Goal: Information Seeking & Learning: Learn about a topic

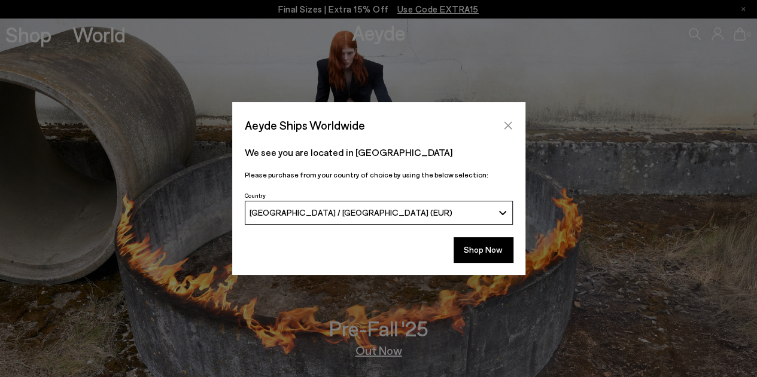
click at [505, 126] on icon "Close" at bounding box center [508, 126] width 10 height 10
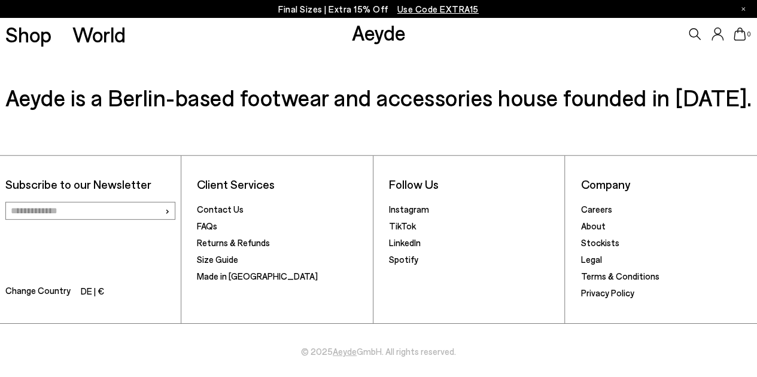
scroll to position [1722, 0]
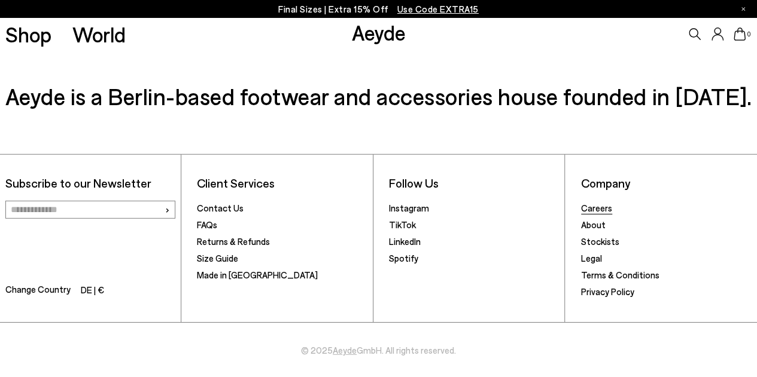
click at [608, 208] on link "Careers" at bounding box center [596, 208] width 31 height 11
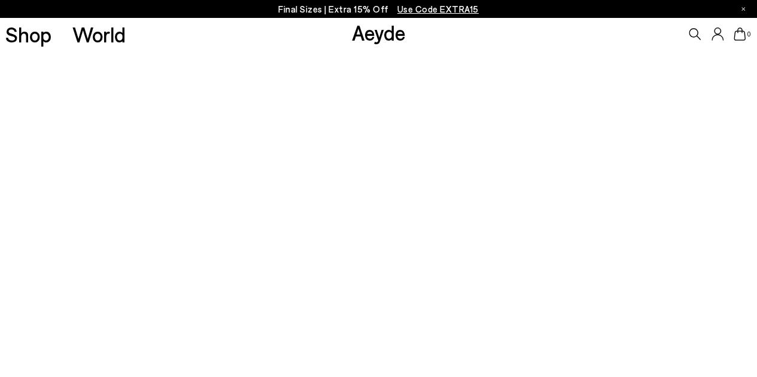
scroll to position [179, 0]
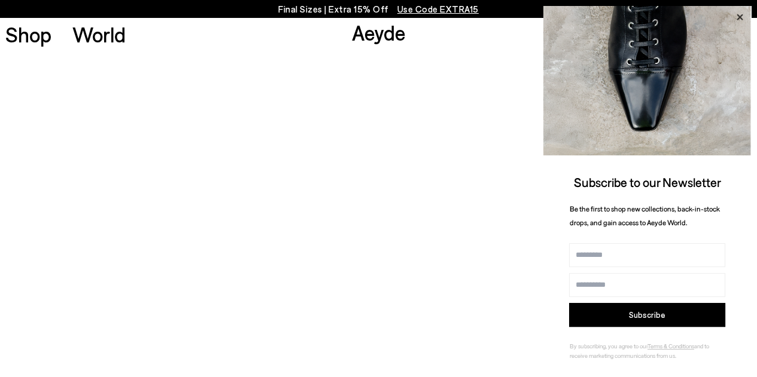
click at [742, 14] on icon at bounding box center [739, 17] width 6 height 6
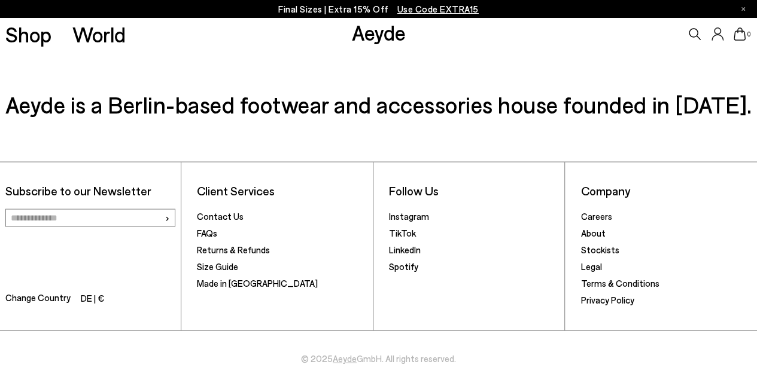
scroll to position [1148, 0]
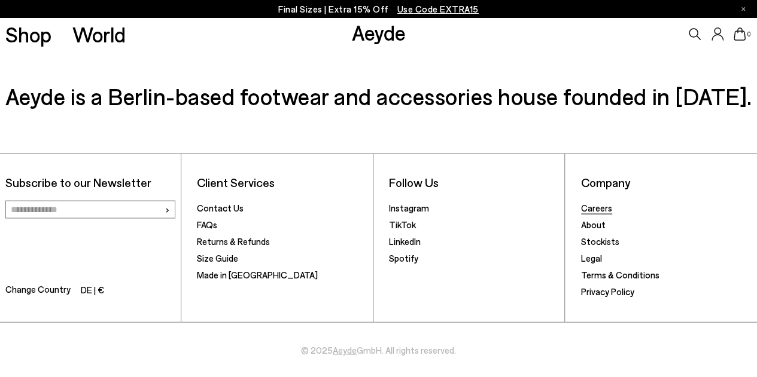
click at [595, 205] on link "Careers" at bounding box center [596, 207] width 31 height 11
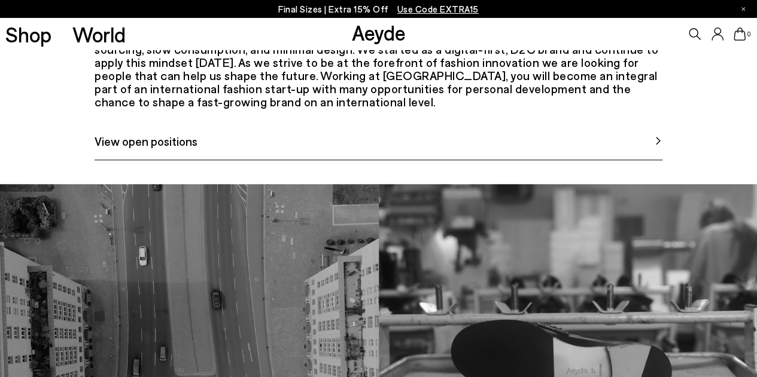
scroll to position [598, 0]
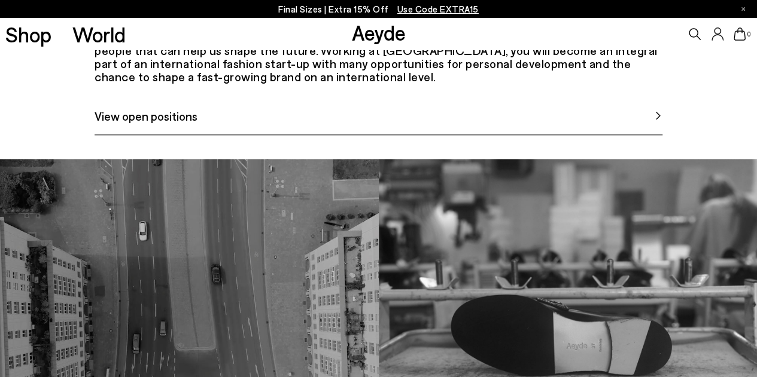
click at [179, 125] on span "View open positions" at bounding box center [146, 116] width 103 height 18
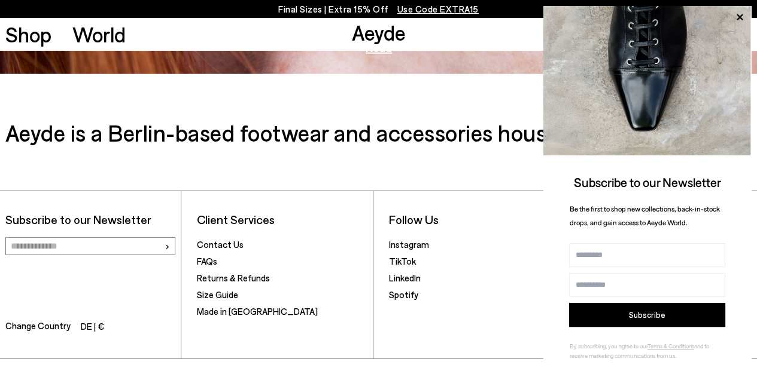
scroll to position [1722, 0]
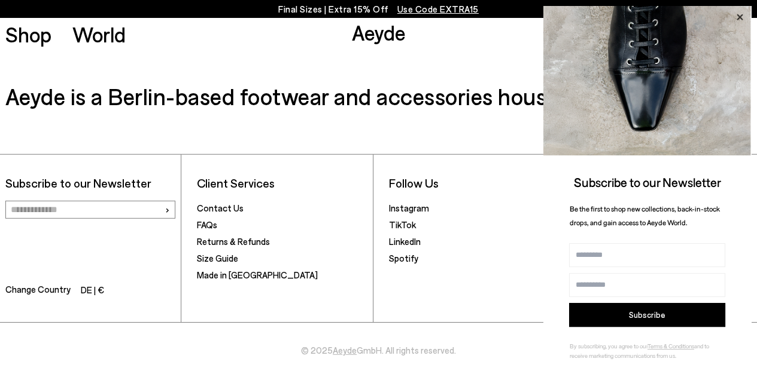
click at [741, 17] on icon at bounding box center [739, 17] width 6 height 6
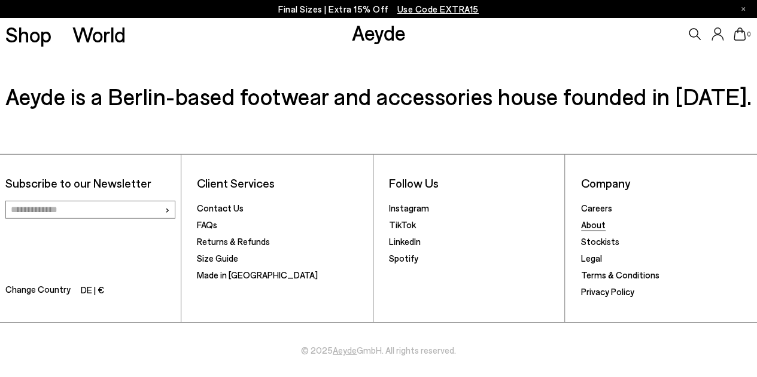
click at [596, 223] on link "About" at bounding box center [593, 225] width 25 height 11
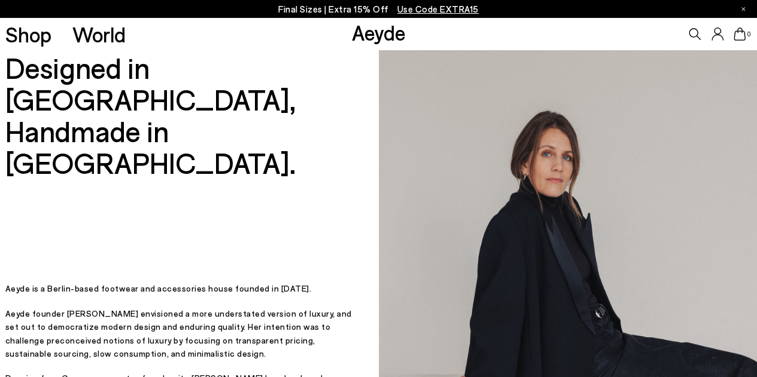
click at [367, 32] on link "Aeyde" at bounding box center [378, 32] width 54 height 25
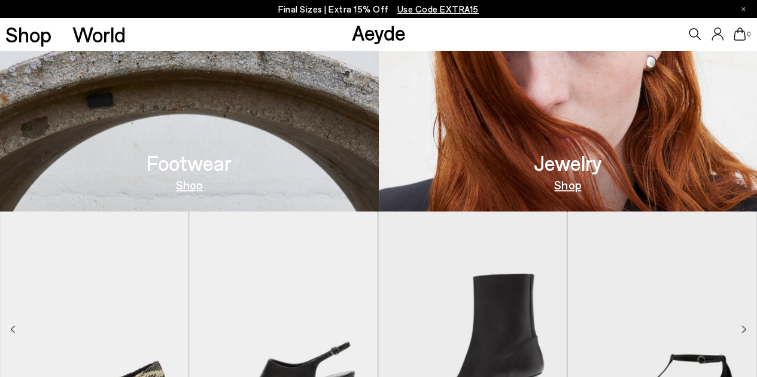
scroll to position [705, 0]
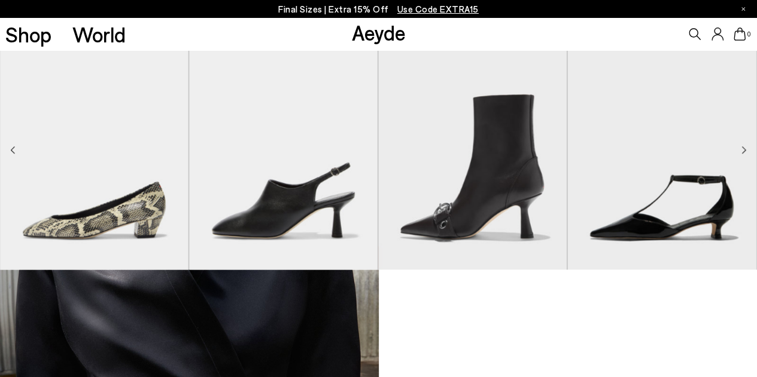
click at [742, 149] on icon "Next slide" at bounding box center [743, 150] width 5 height 8
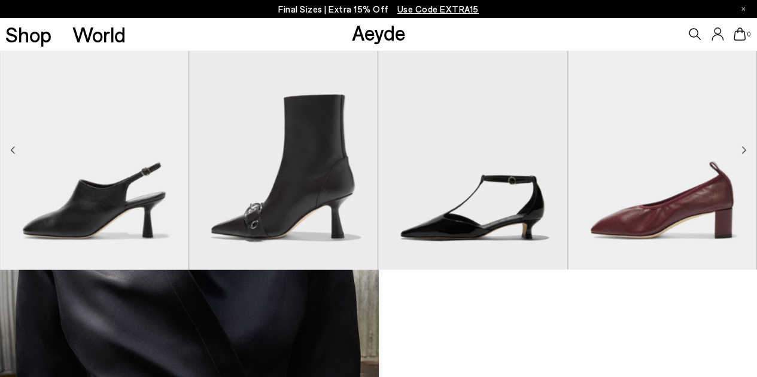
click at [743, 151] on icon "Next slide" at bounding box center [743, 150] width 5 height 8
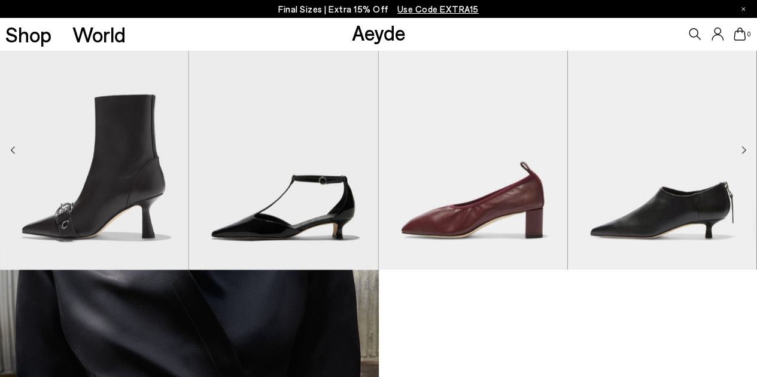
click at [745, 149] on icon "Next slide" at bounding box center [743, 150] width 5 height 8
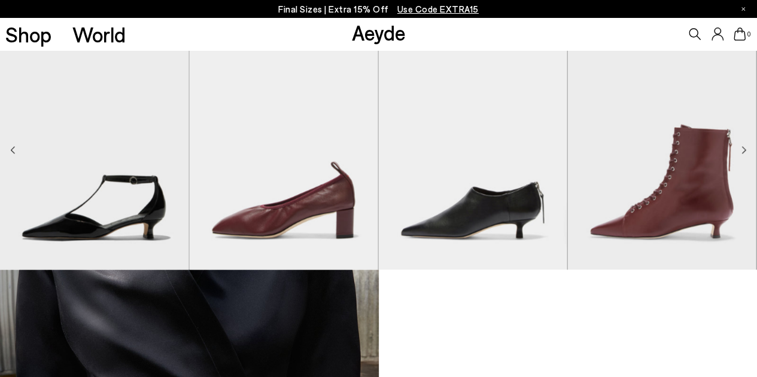
click at [745, 148] on icon "Next slide" at bounding box center [743, 150] width 5 height 8
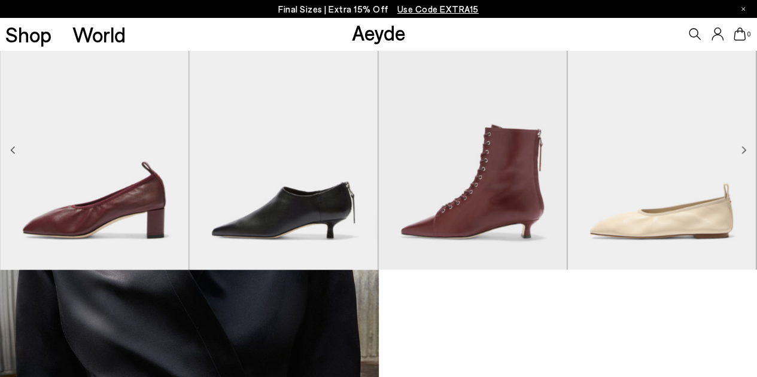
click at [745, 148] on icon "Next slide" at bounding box center [743, 150] width 5 height 8
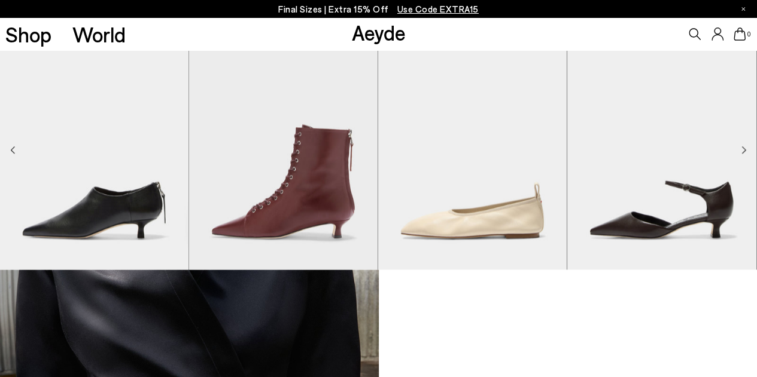
click at [745, 148] on icon "Next slide" at bounding box center [743, 150] width 5 height 8
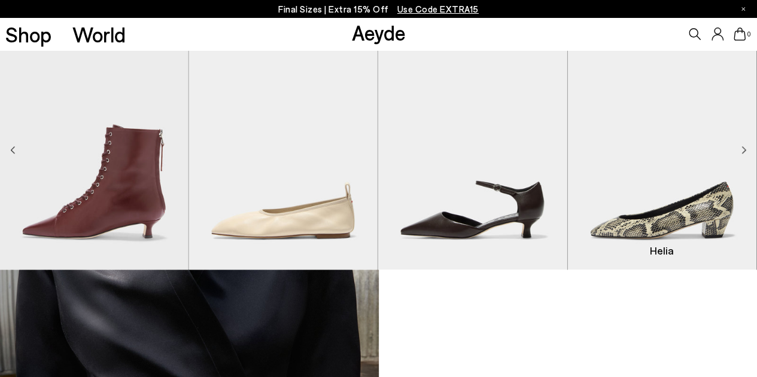
click at [748, 147] on img "1 / 9" at bounding box center [661, 150] width 188 height 237
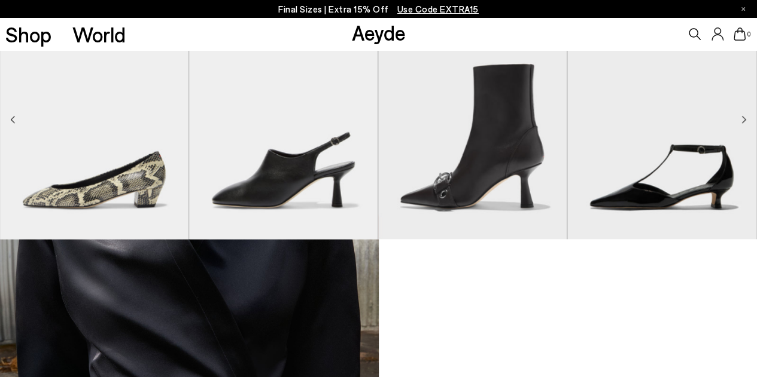
scroll to position [550, 0]
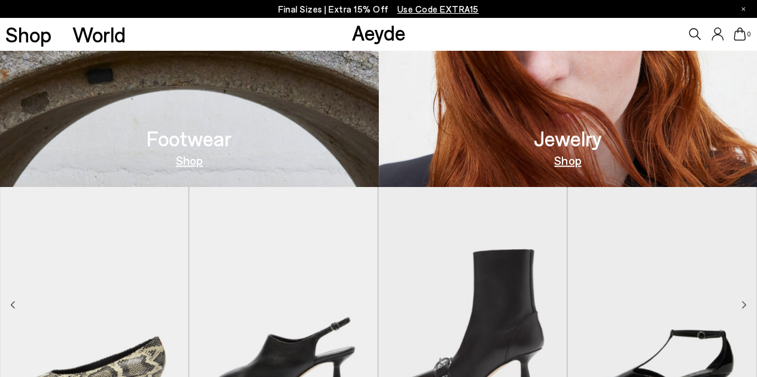
click at [720, 31] on icon at bounding box center [716, 34] width 11 height 13
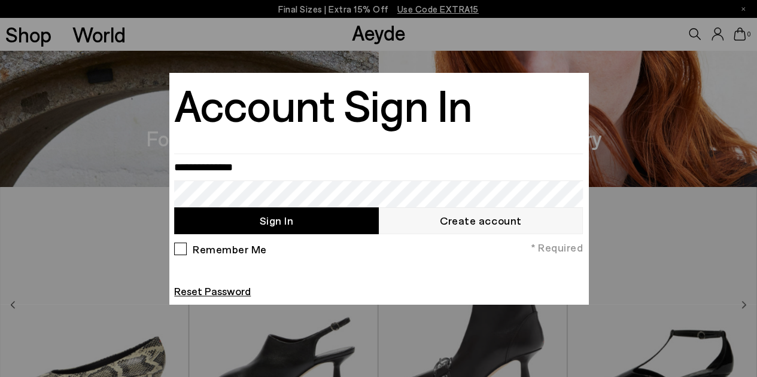
click at [707, 107] on div at bounding box center [378, 188] width 757 height 377
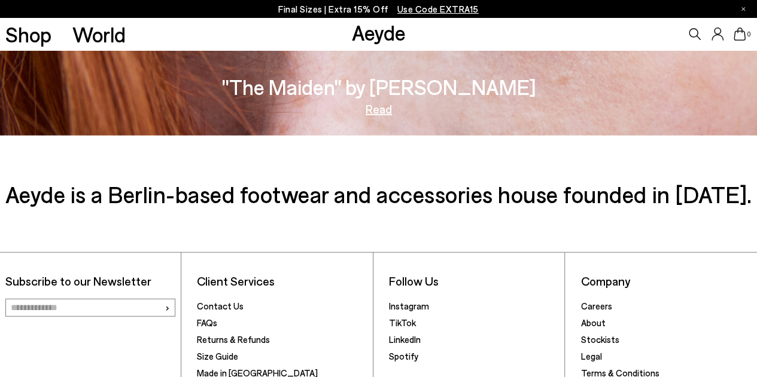
scroll to position [1722, 0]
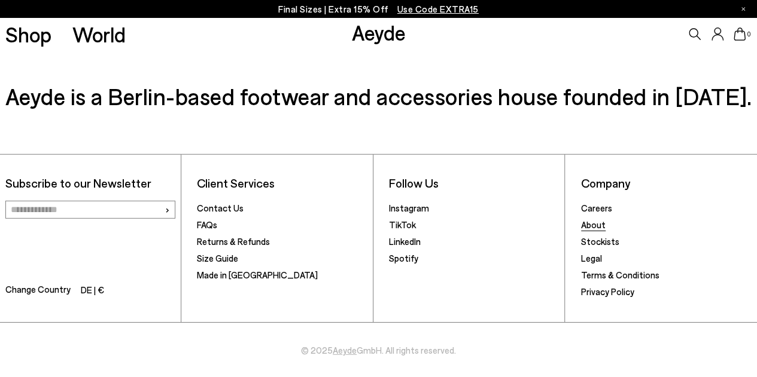
click at [597, 227] on link "About" at bounding box center [593, 225] width 25 height 11
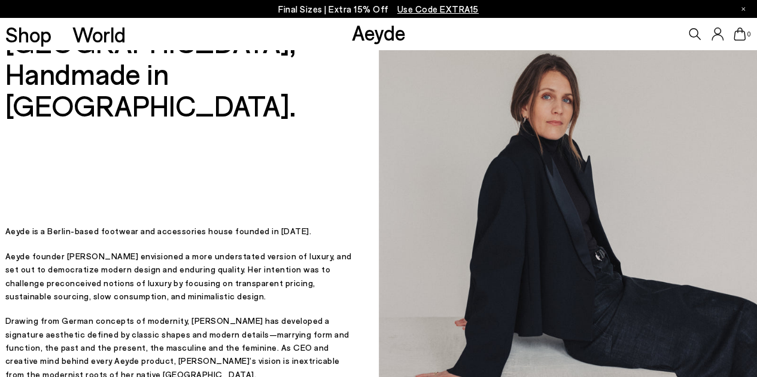
scroll to position [179, 0]
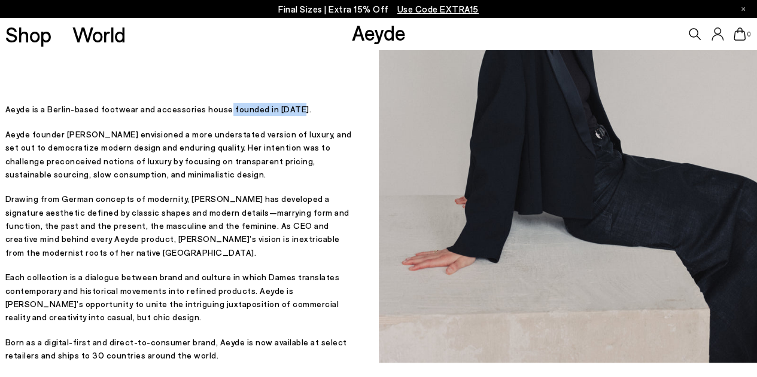
drag, startPoint x: 220, startPoint y: 129, endPoint x: 288, endPoint y: 127, distance: 68.2
click at [288, 116] on p "Aeyde is a Berlin-based footwear and accessories house founded in [DATE]." at bounding box center [179, 109] width 349 height 13
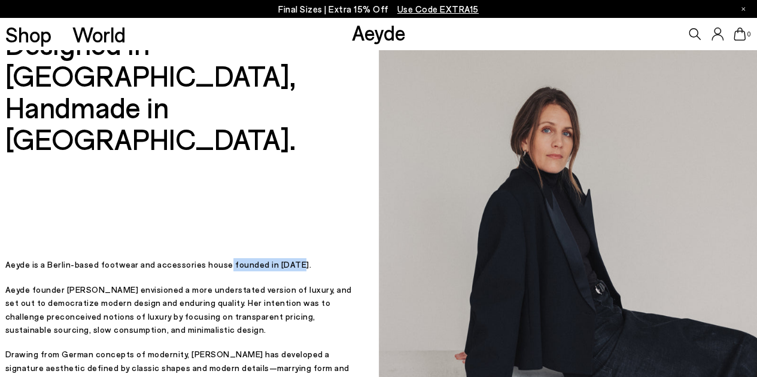
scroll to position [0, 0]
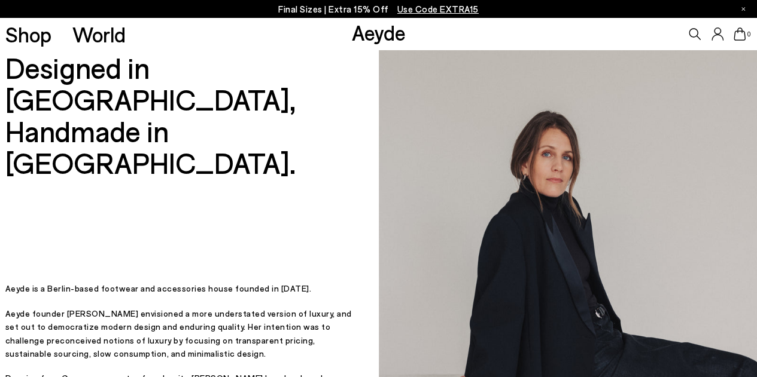
click at [226, 175] on div "Designed in [GEOGRAPHIC_DATA], Handmade in [GEOGRAPHIC_DATA]. Designed in [GEOG…" at bounding box center [179, 296] width 349 height 492
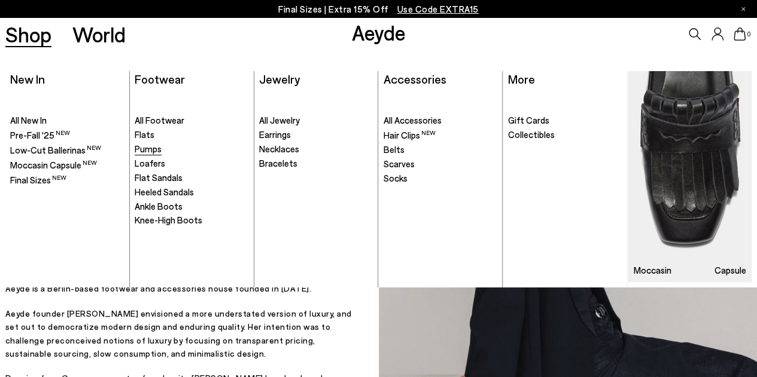
click at [147, 150] on span "Pumps" at bounding box center [148, 149] width 27 height 11
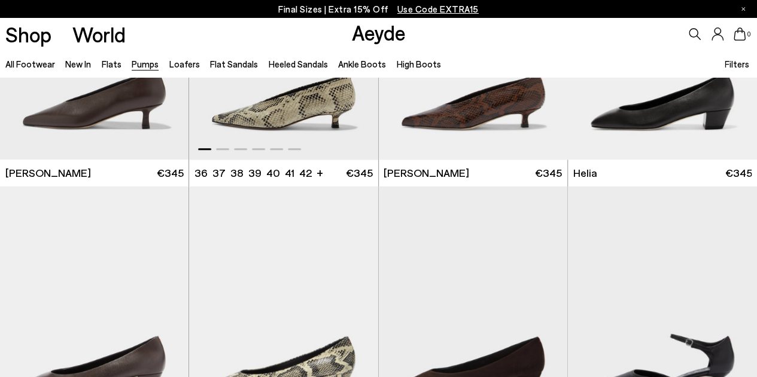
scroll to position [419, 0]
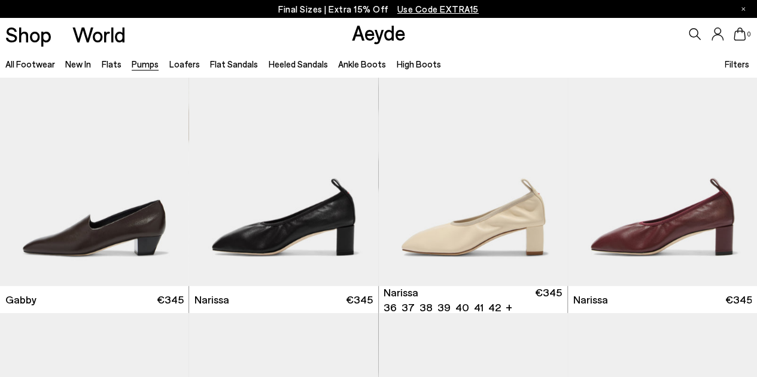
scroll to position [1800, 0]
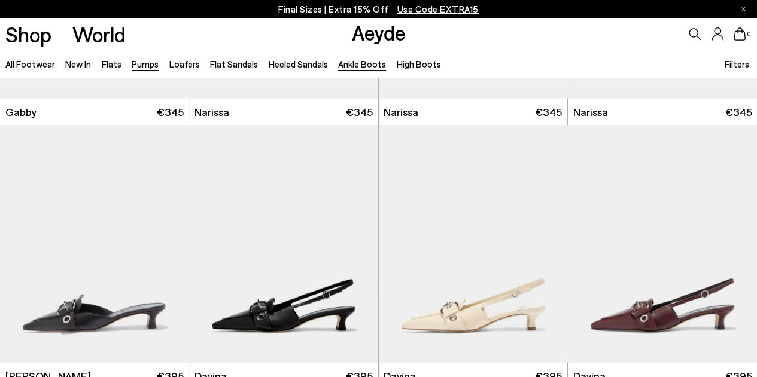
click at [357, 65] on link "Ankle Boots" at bounding box center [362, 64] width 48 height 11
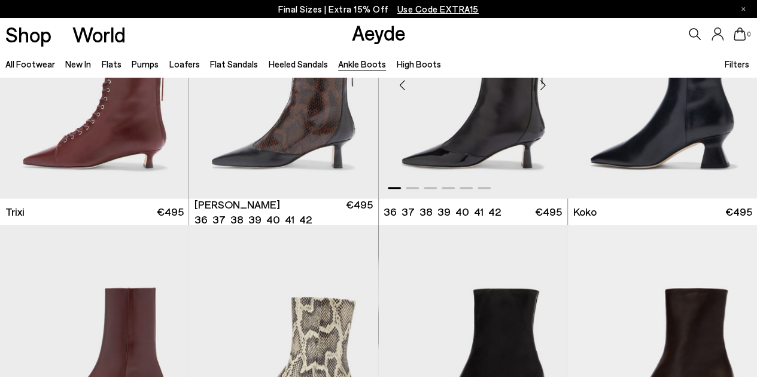
scroll to position [299, 0]
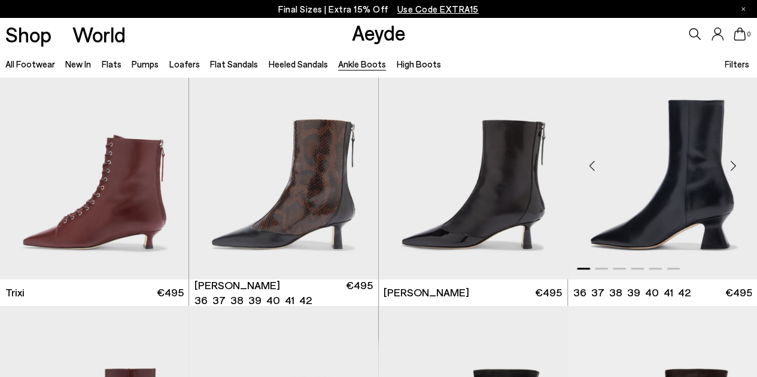
click at [731, 166] on div "Next slide" at bounding box center [733, 166] width 36 height 36
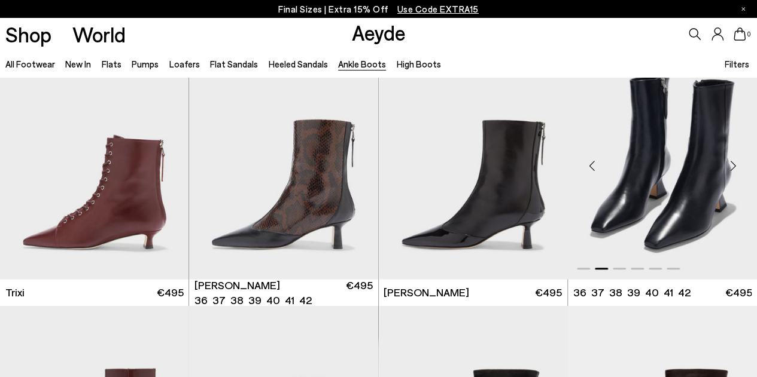
click at [731, 166] on div "Next slide" at bounding box center [733, 166] width 36 height 36
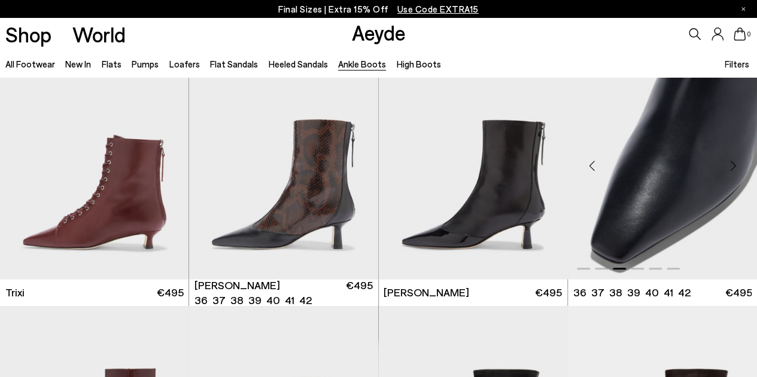
click at [731, 166] on div "Next slide" at bounding box center [733, 166] width 36 height 36
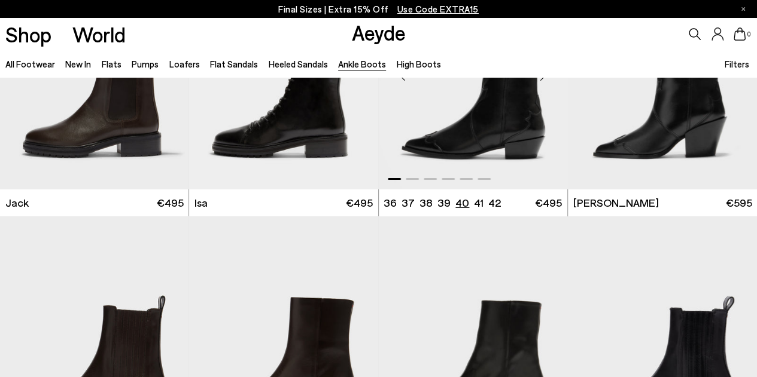
scroll to position [1794, 0]
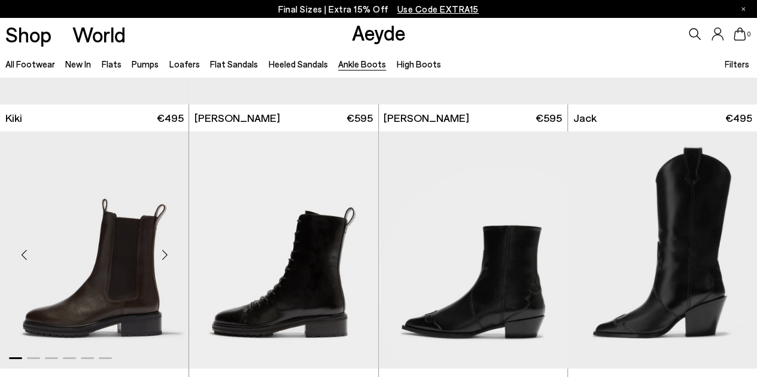
click at [169, 258] on div "Next slide" at bounding box center [165, 255] width 36 height 36
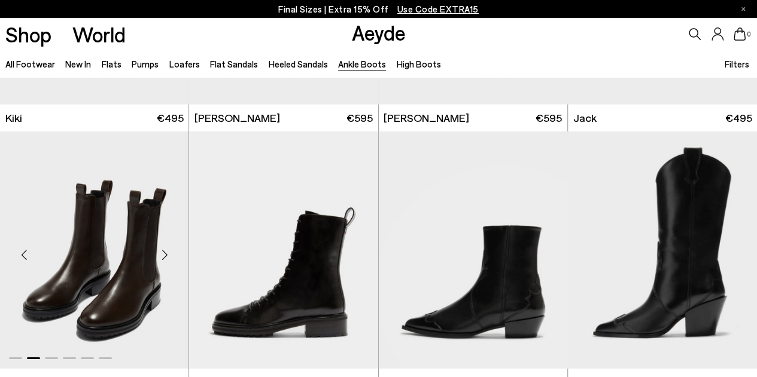
click at [169, 258] on div "Next slide" at bounding box center [165, 255] width 36 height 36
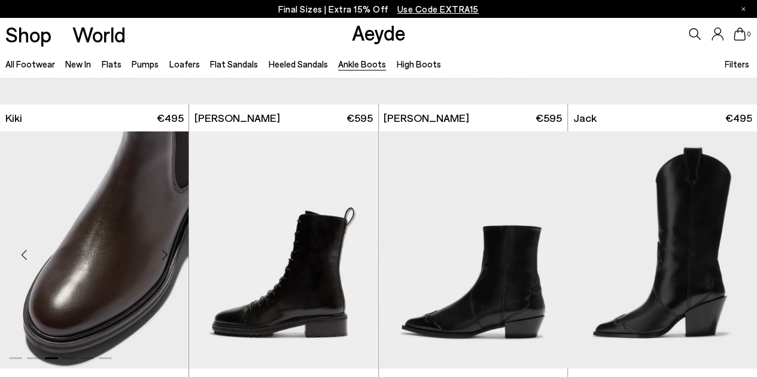
click at [169, 258] on div "Next slide" at bounding box center [165, 255] width 36 height 36
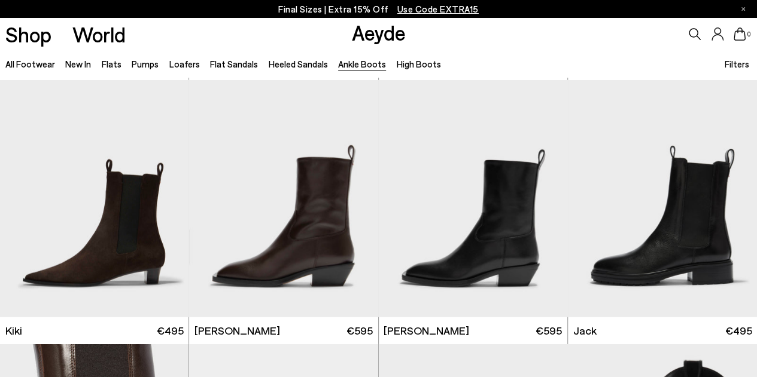
scroll to position [1615, 0]
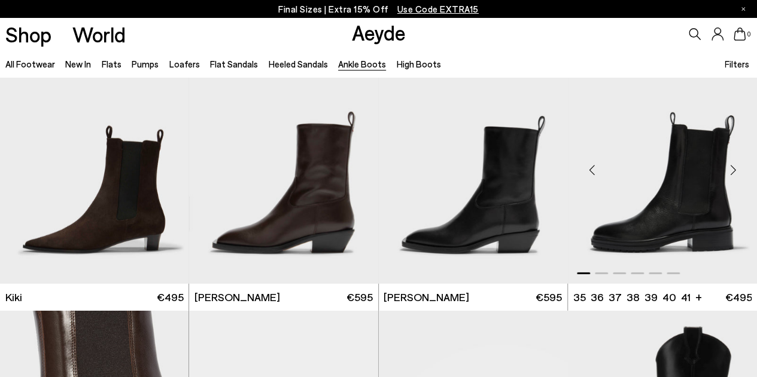
click at [735, 168] on div "Next slide" at bounding box center [733, 171] width 36 height 36
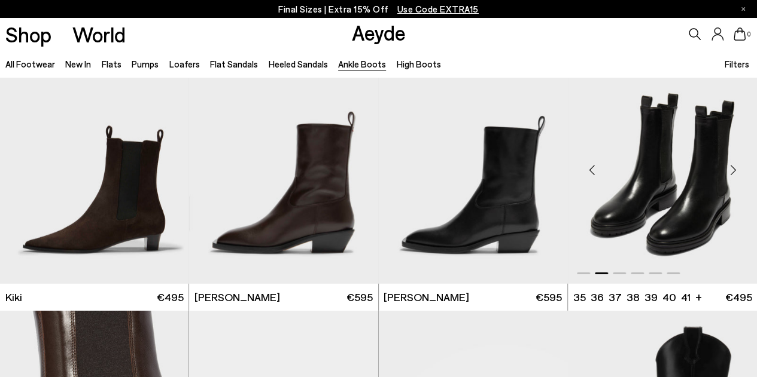
click at [735, 168] on div "Next slide" at bounding box center [733, 171] width 36 height 36
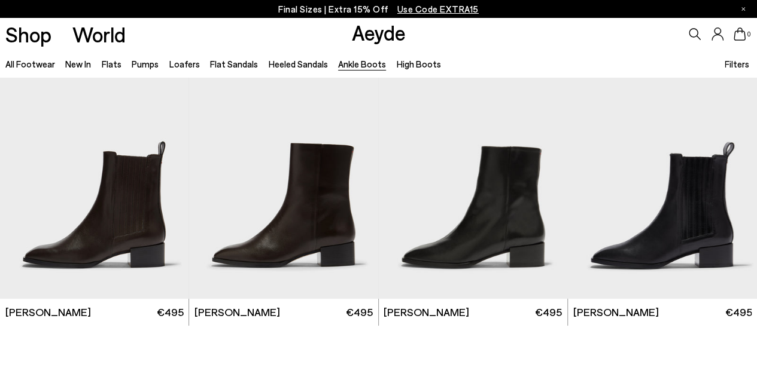
scroll to position [2153, 0]
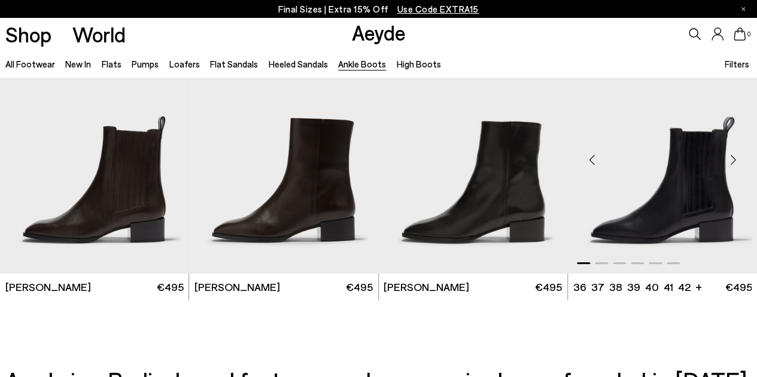
click at [732, 162] on div "Next slide" at bounding box center [733, 160] width 36 height 36
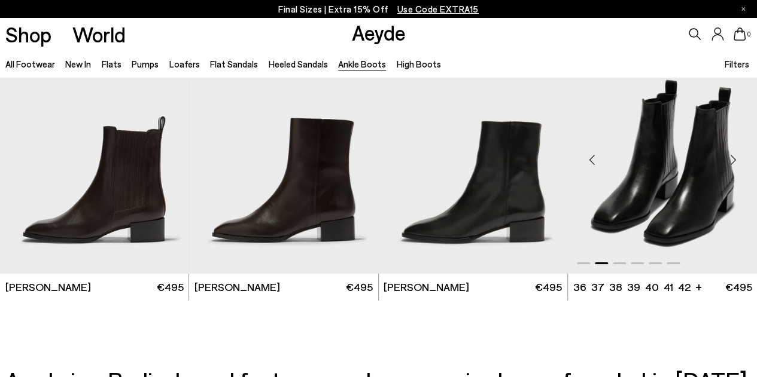
click at [732, 162] on div "Next slide" at bounding box center [733, 160] width 36 height 36
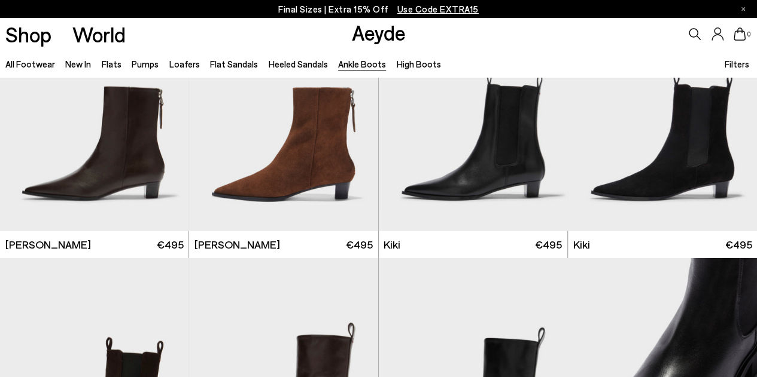
scroll to position [1256, 0]
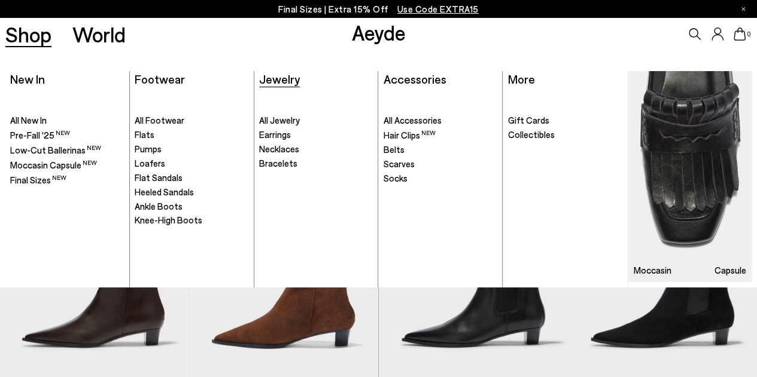
click at [277, 77] on span "Jewelry" at bounding box center [279, 79] width 41 height 14
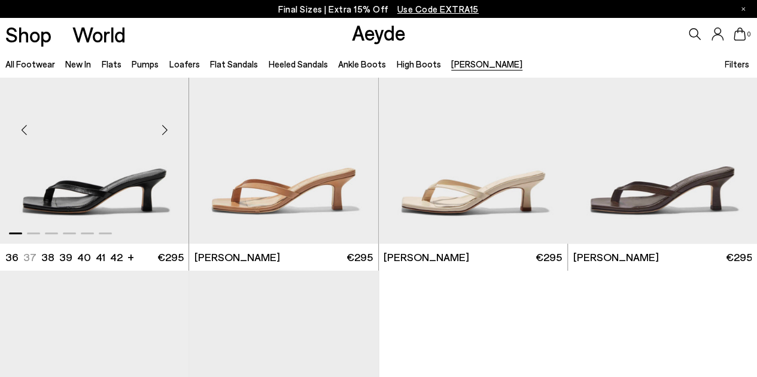
scroll to position [60, 0]
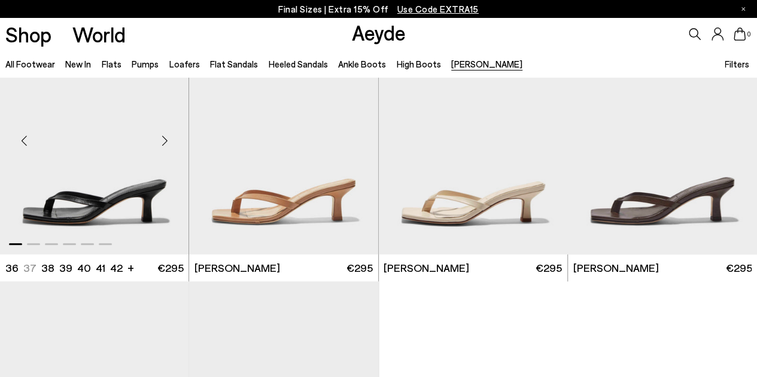
click at [165, 142] on div "Next slide" at bounding box center [165, 141] width 36 height 36
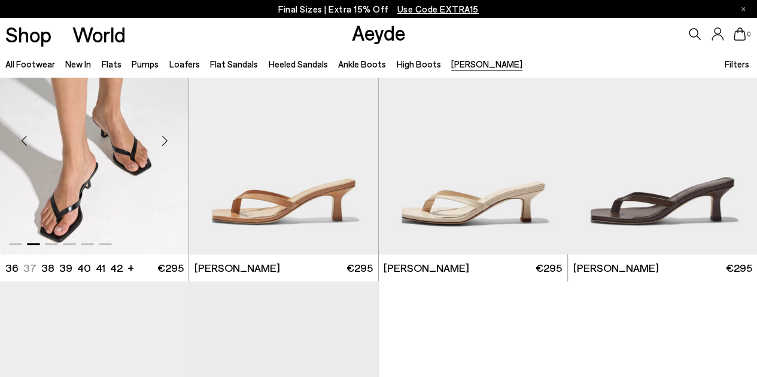
click at [165, 142] on div "Next slide" at bounding box center [165, 141] width 36 height 36
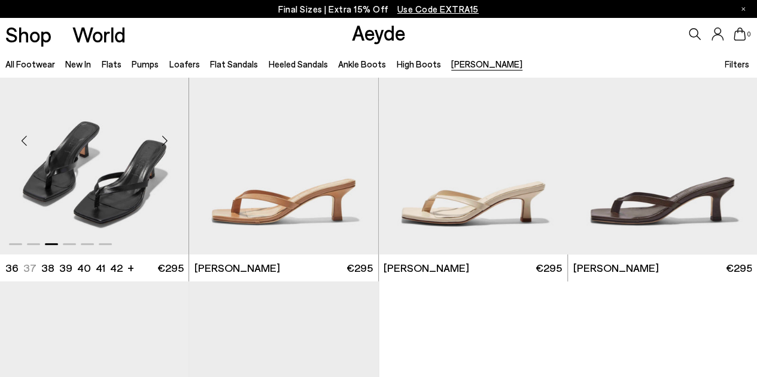
click at [25, 135] on div "Previous slide" at bounding box center [24, 141] width 36 height 36
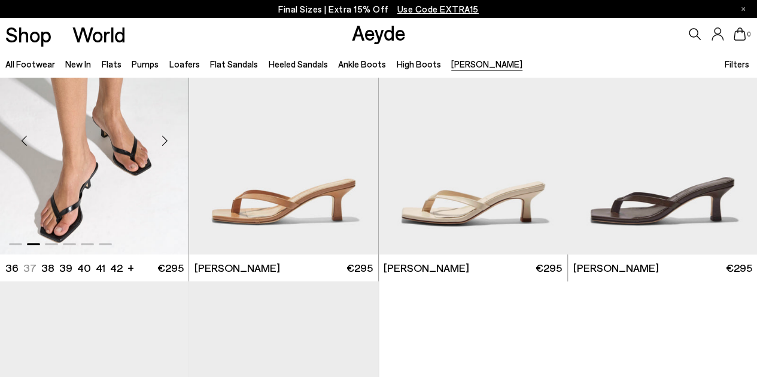
click at [165, 135] on div "Next slide" at bounding box center [165, 141] width 36 height 36
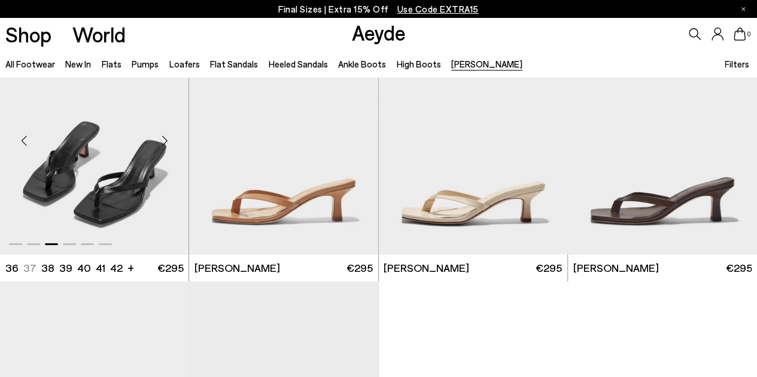
click at [165, 135] on div "Next slide" at bounding box center [165, 141] width 36 height 36
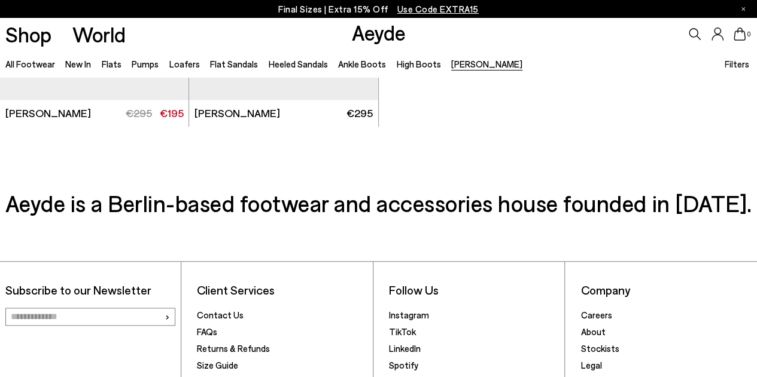
scroll to position [586, 0]
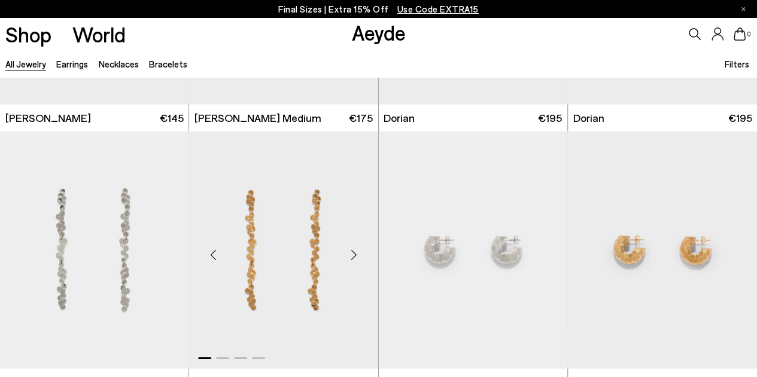
scroll to position [1854, 0]
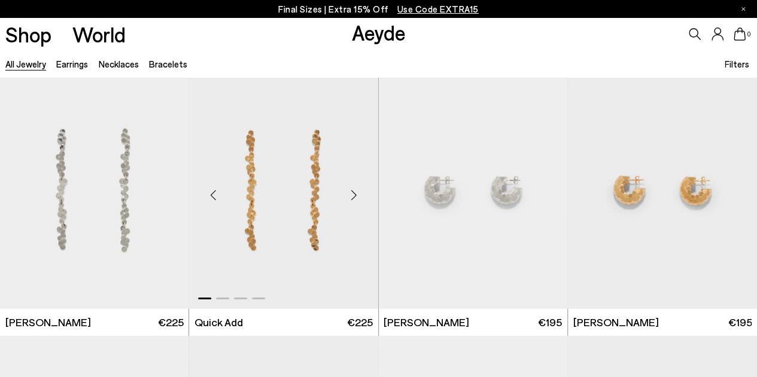
click at [356, 199] on div "Next slide" at bounding box center [354, 195] width 36 height 36
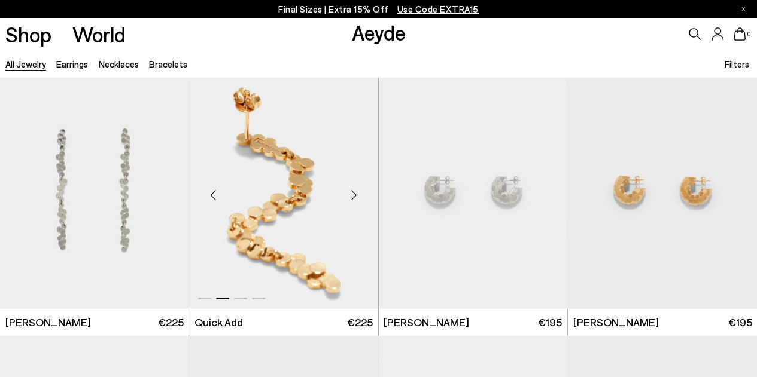
click at [356, 199] on div "Next slide" at bounding box center [354, 195] width 36 height 36
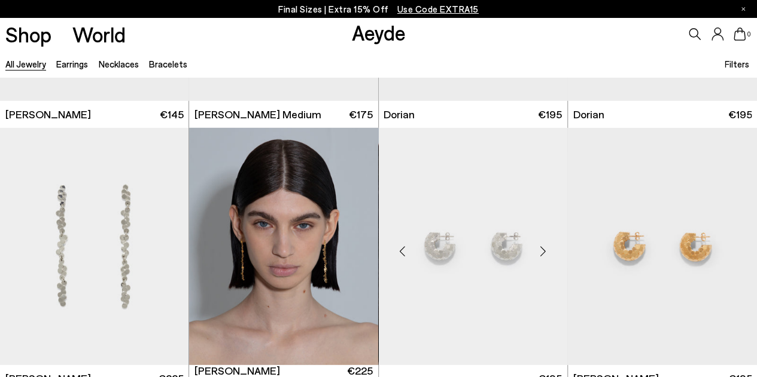
scroll to position [1794, 0]
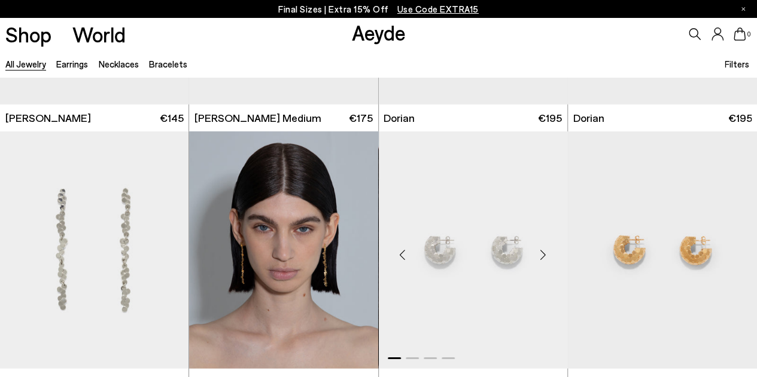
click at [541, 254] on div "Next slide" at bounding box center [543, 255] width 36 height 36
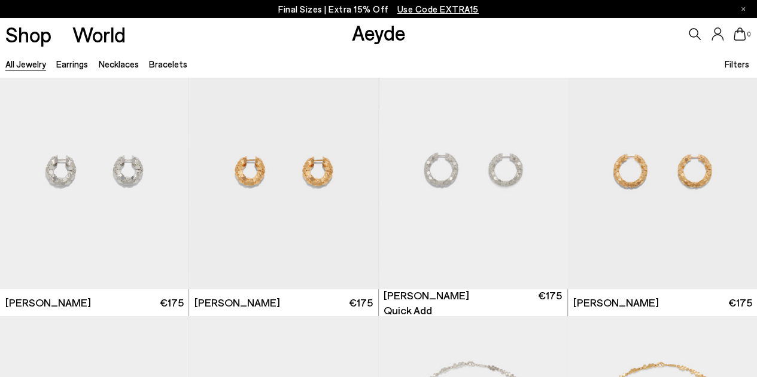
scroll to position [2153, 0]
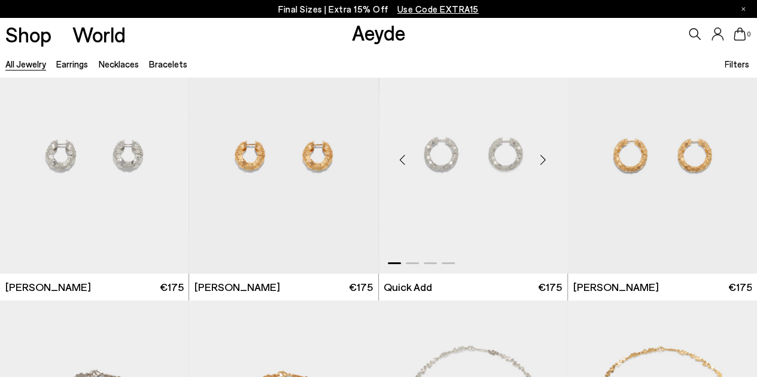
click at [545, 161] on div "Next slide" at bounding box center [543, 160] width 36 height 36
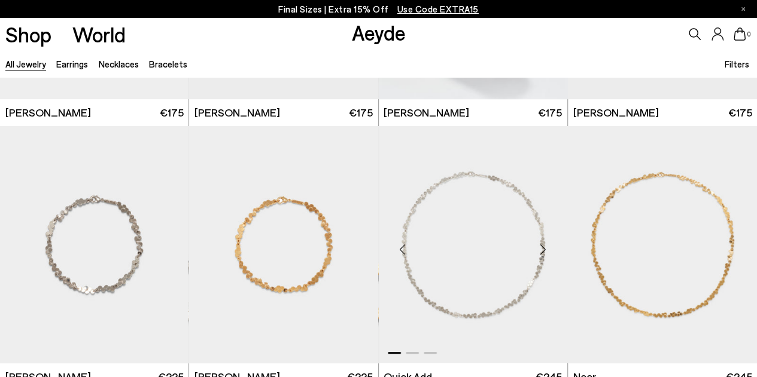
scroll to position [2393, 0]
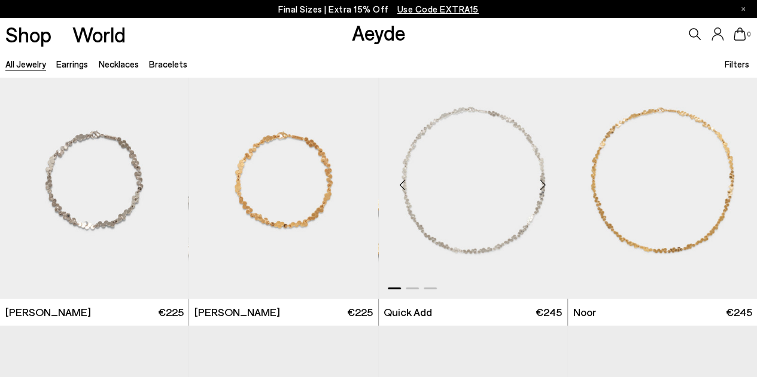
click at [544, 186] on div "Next slide" at bounding box center [543, 185] width 36 height 36
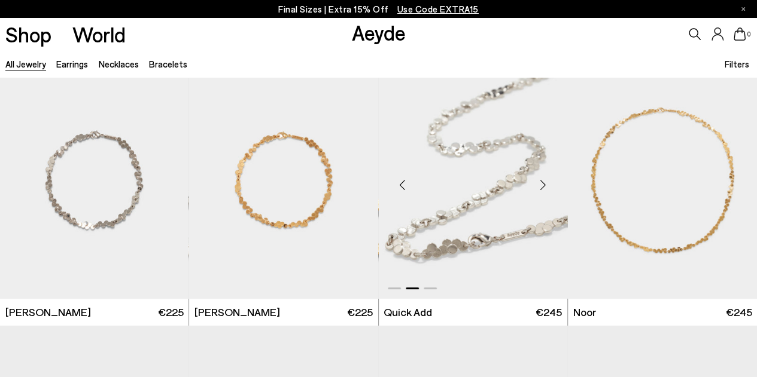
click at [544, 186] on div "Next slide" at bounding box center [543, 185] width 36 height 36
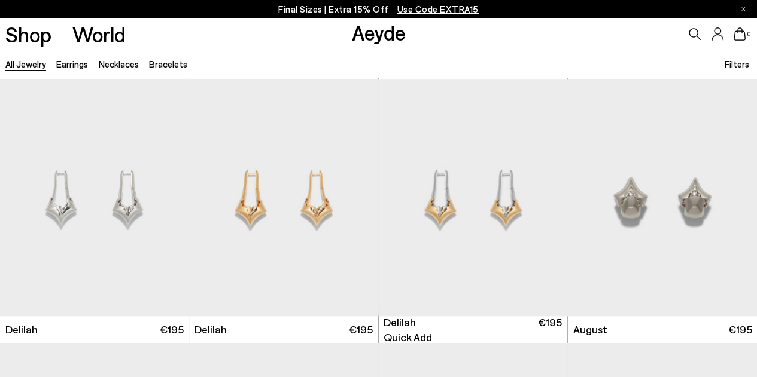
scroll to position [2692, 0]
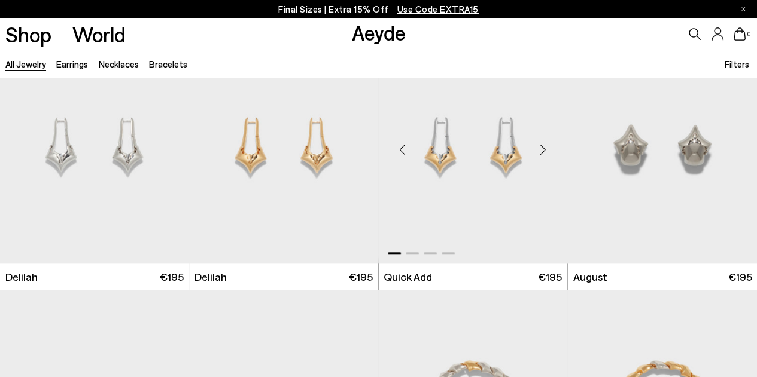
click at [543, 148] on div "Next slide" at bounding box center [543, 150] width 36 height 36
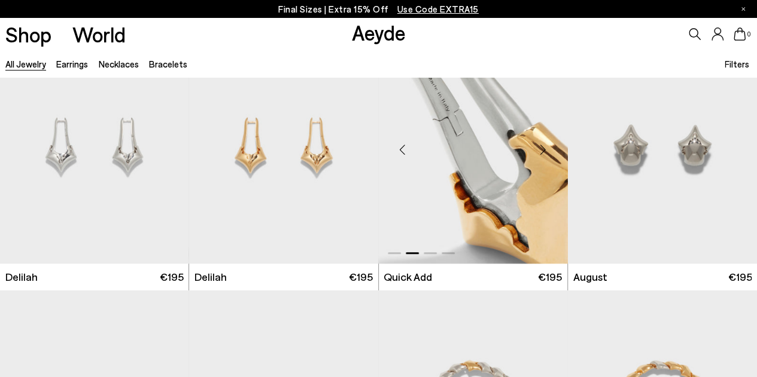
click at [543, 148] on div "Next slide" at bounding box center [543, 150] width 36 height 36
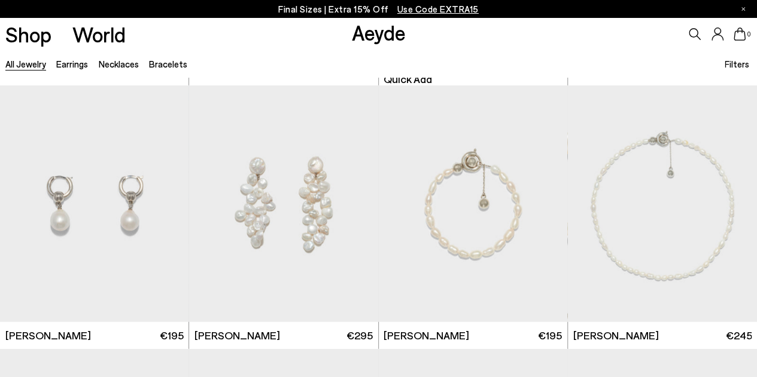
scroll to position [3709, 0]
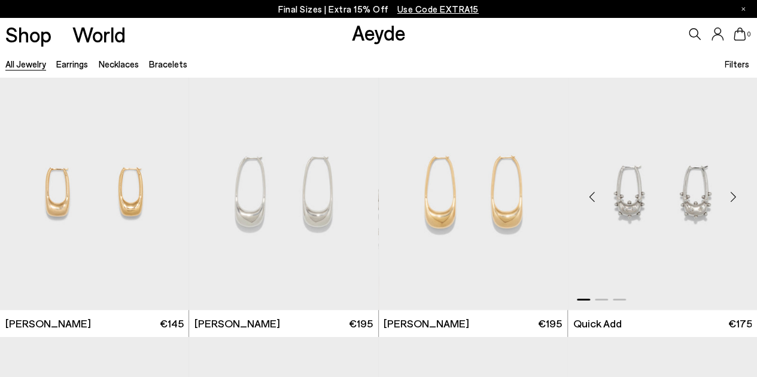
scroll to position [4187, 0]
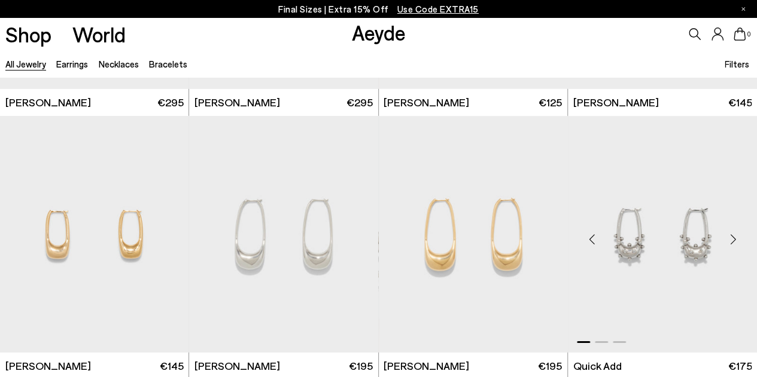
click at [733, 243] on div "Next slide" at bounding box center [733, 239] width 36 height 36
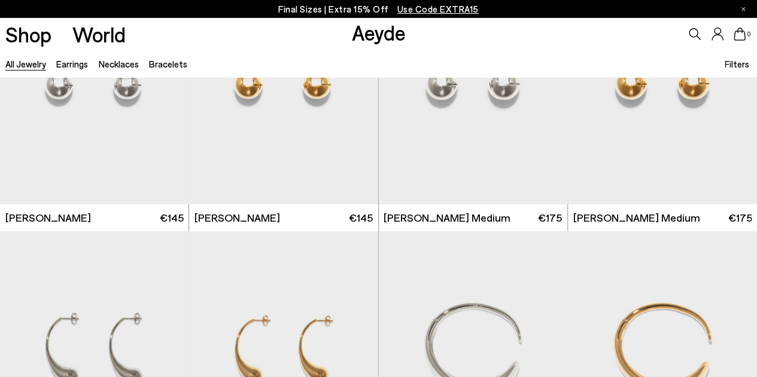
scroll to position [0, 0]
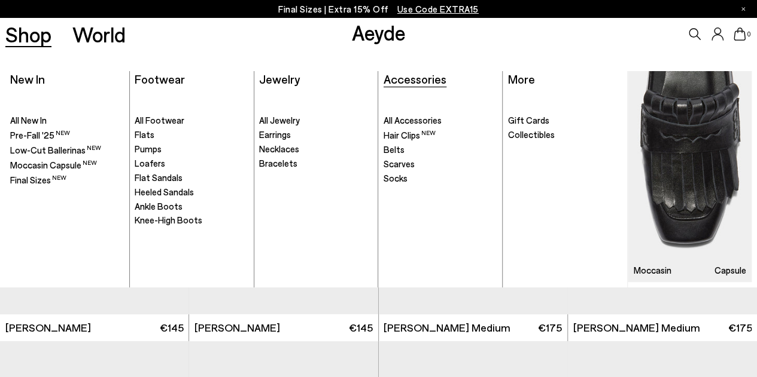
click at [406, 80] on span "Accessories" at bounding box center [414, 79] width 63 height 14
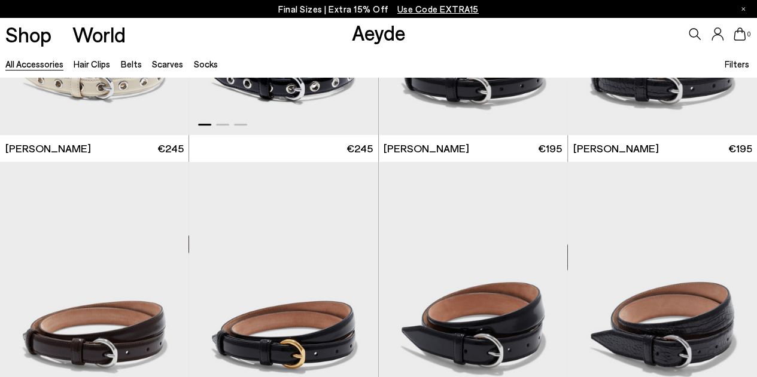
scroll to position [299, 0]
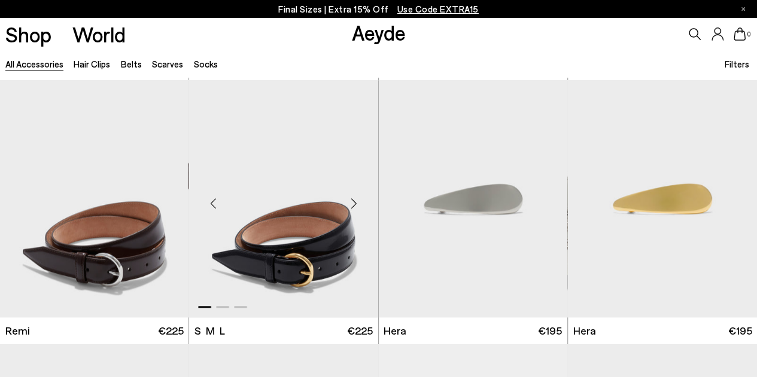
scroll to position [598, 0]
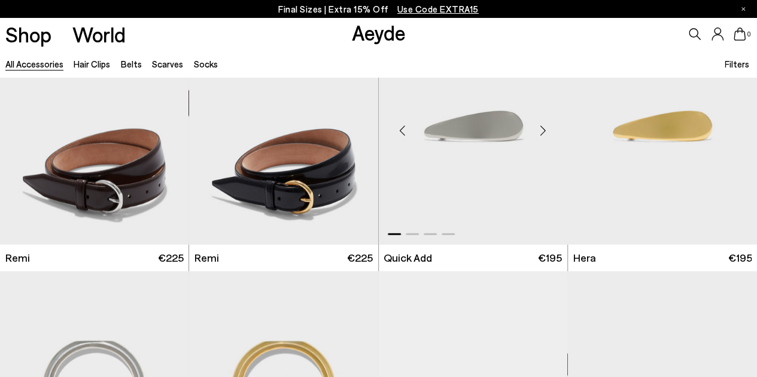
click at [542, 129] on div "Next slide" at bounding box center [543, 131] width 36 height 36
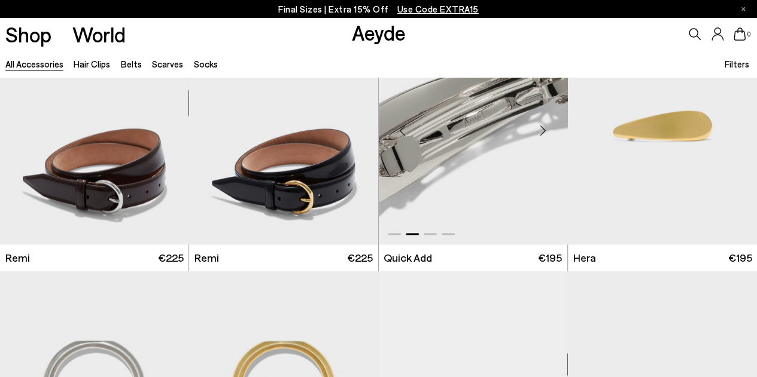
click at [542, 129] on div "Next slide" at bounding box center [543, 131] width 36 height 36
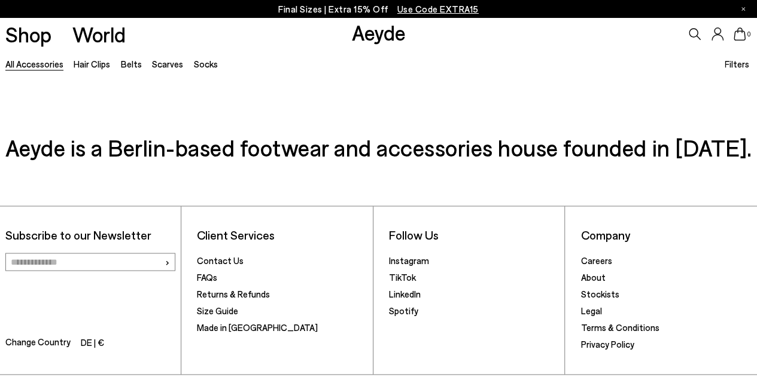
scroll to position [3230, 0]
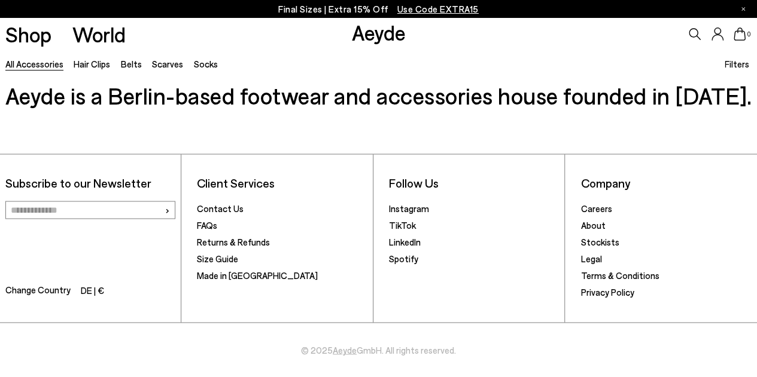
click at [359, 40] on link "Aeyde" at bounding box center [378, 32] width 54 height 25
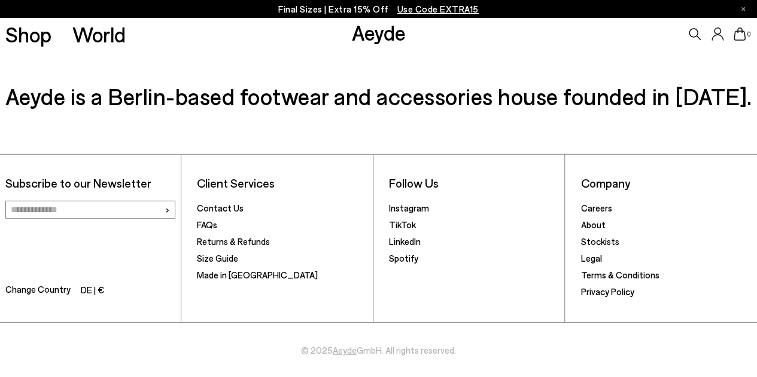
scroll to position [1722, 0]
click at [601, 205] on link "Careers" at bounding box center [596, 208] width 31 height 11
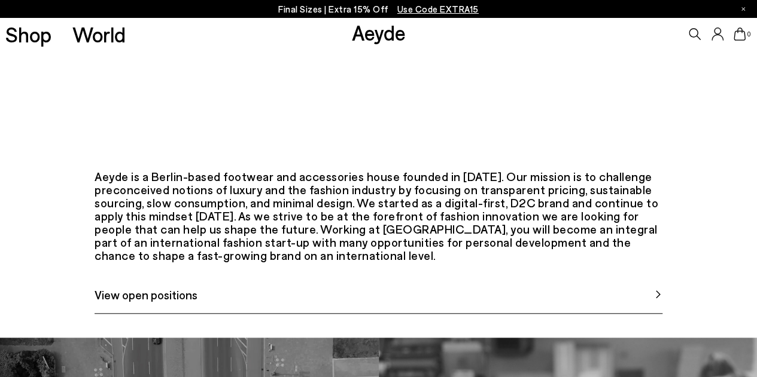
scroll to position [538, 0]
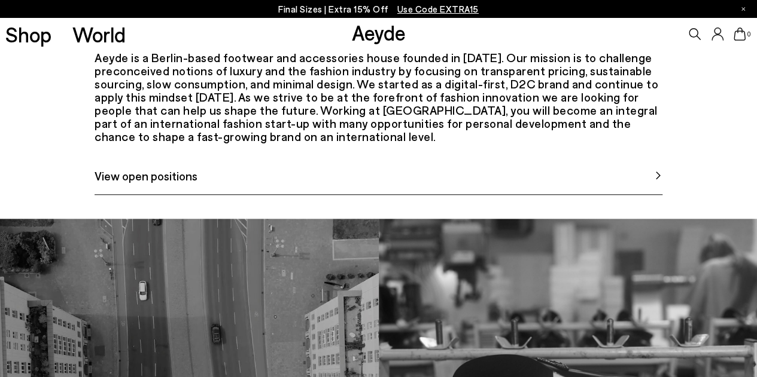
click at [218, 195] on link "View open positions" at bounding box center [379, 181] width 568 height 28
